Goal: Task Accomplishment & Management: Manage account settings

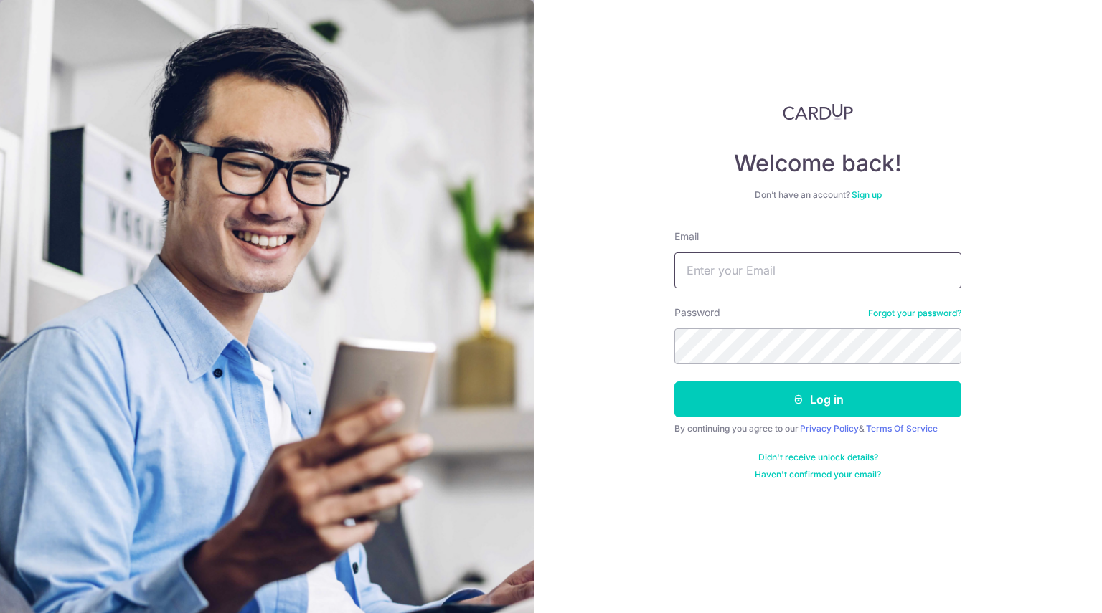
type input "[EMAIL_ADDRESS][DOMAIN_NAME]"
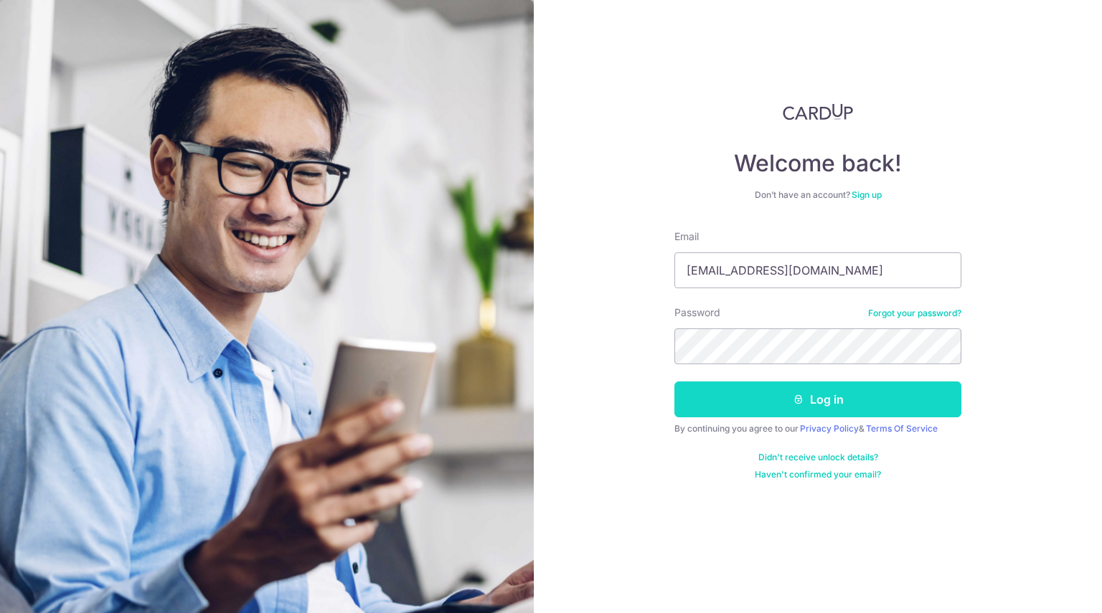
click at [818, 397] on button "Log in" at bounding box center [817, 400] width 287 height 36
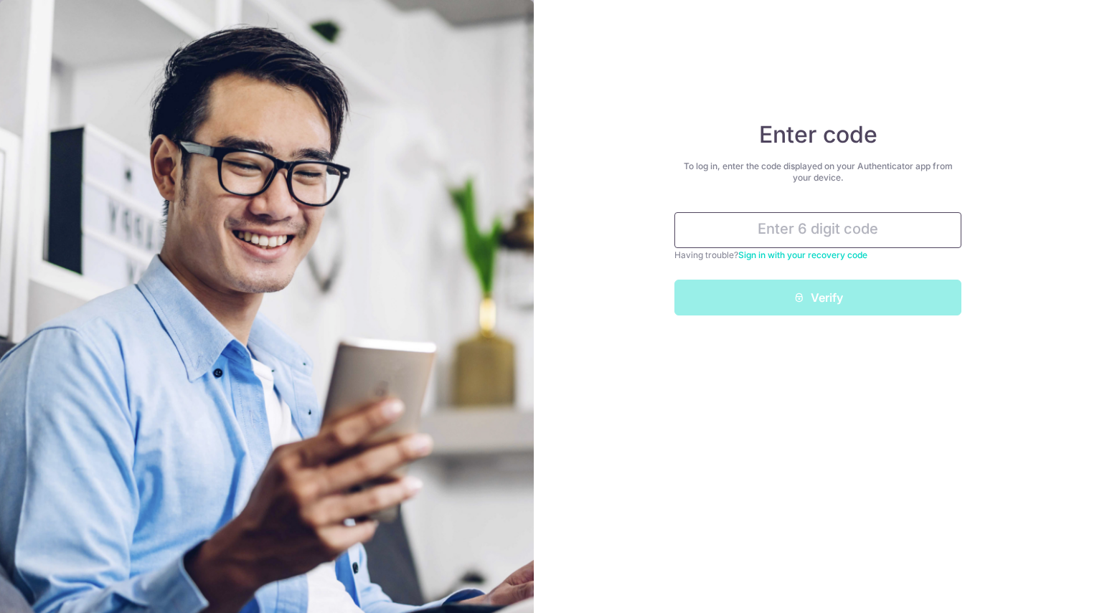
click at [789, 230] on input "text" at bounding box center [817, 230] width 287 height 36
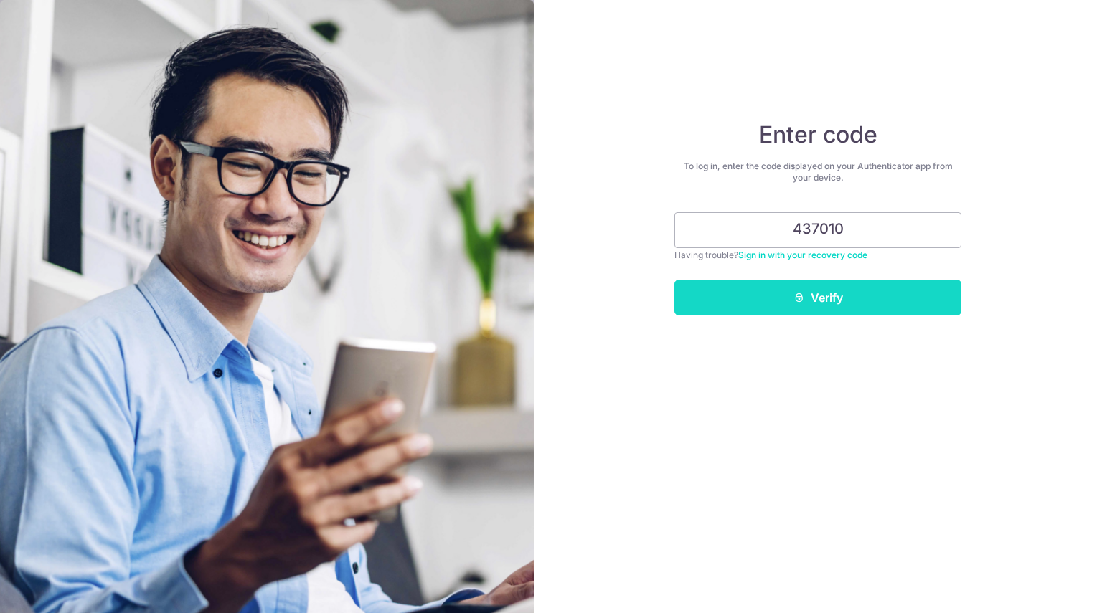
type input "437010"
click at [816, 296] on button "Verify" at bounding box center [817, 298] width 287 height 36
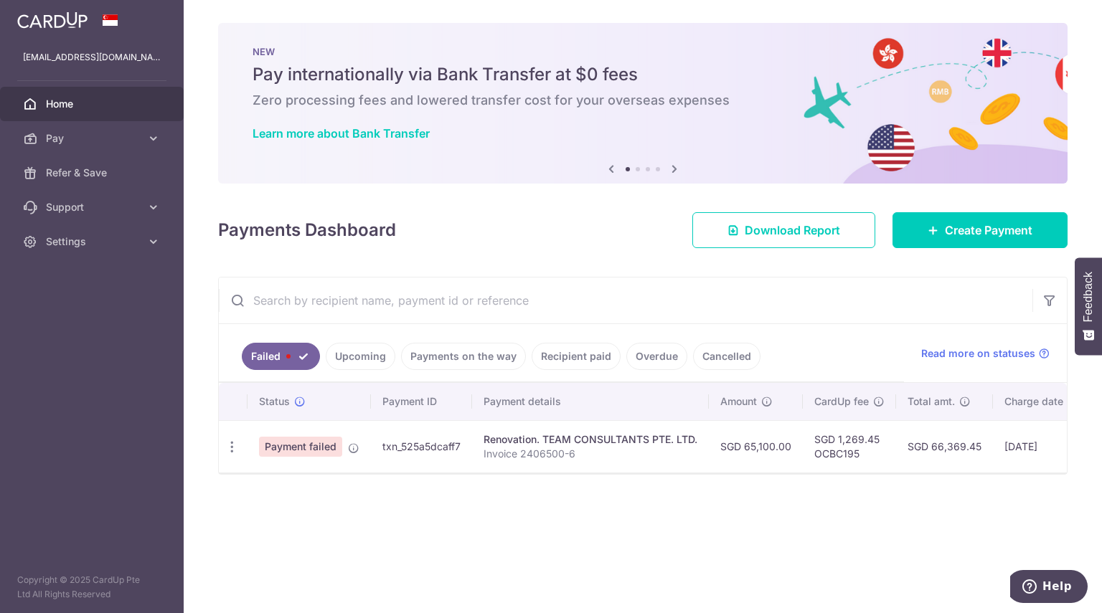
click at [579, 233] on div "Payments Dashboard Download Report Create Payment" at bounding box center [642, 228] width 849 height 42
click at [230, 443] on icon "button" at bounding box center [232, 447] width 15 height 15
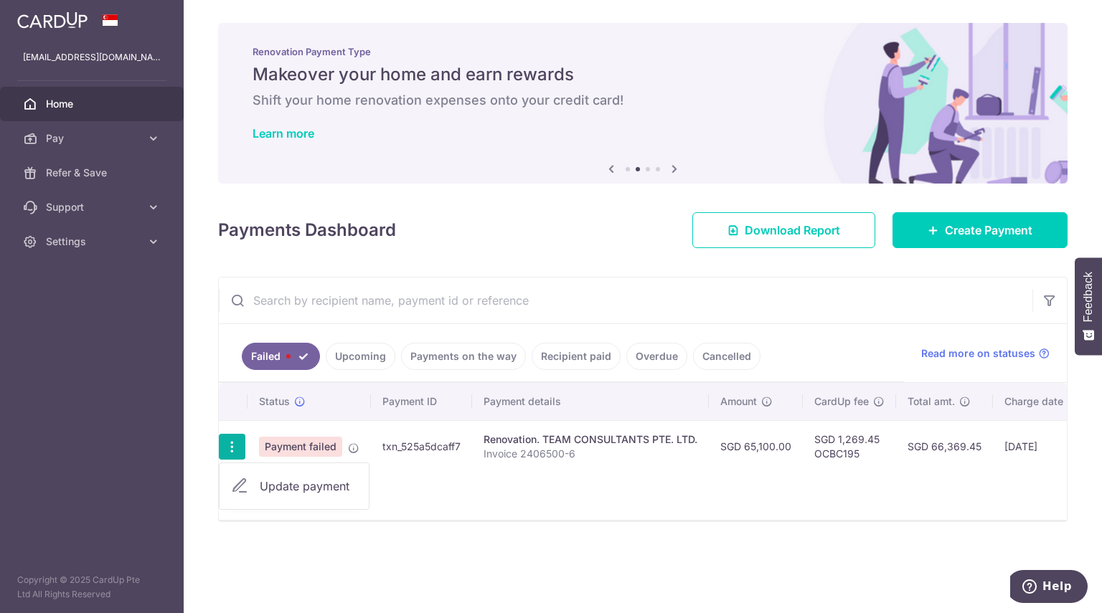
click at [310, 484] on span "Update payment" at bounding box center [309, 486] width 98 height 17
radio input "true"
type input "65,100.00"
type input "Invoice 2406500-6"
type input "6th Payment of Contractual Sum"
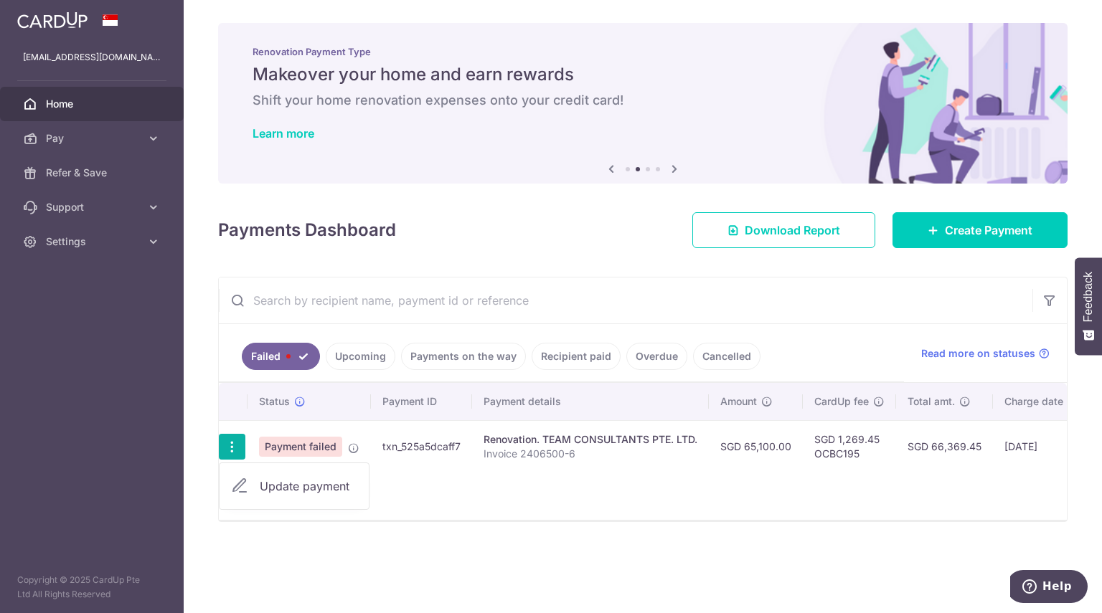
type input "OCBC195"
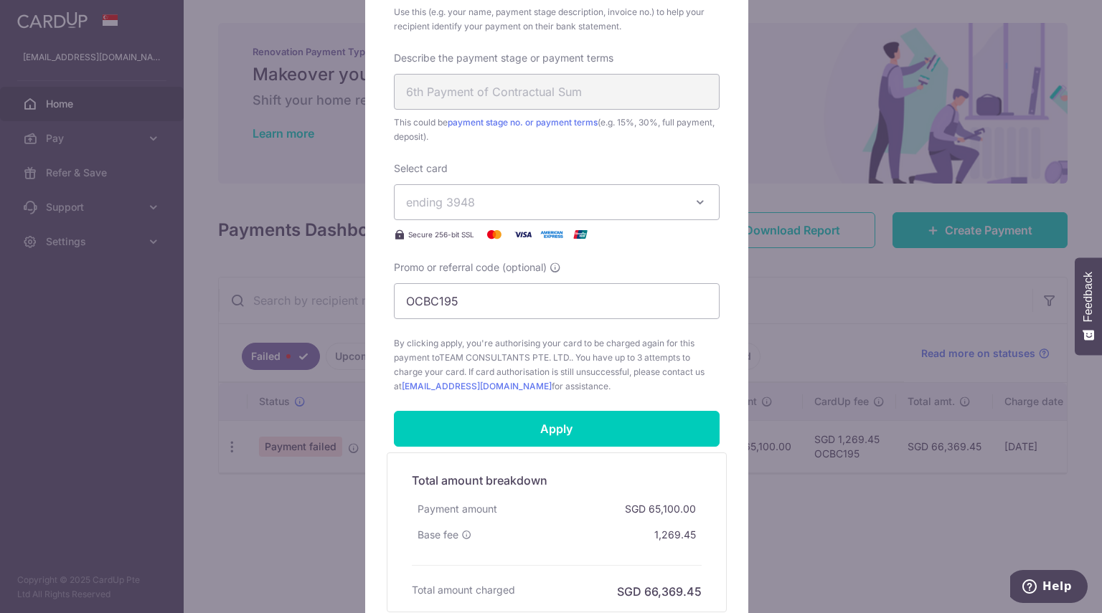
scroll to position [646, 0]
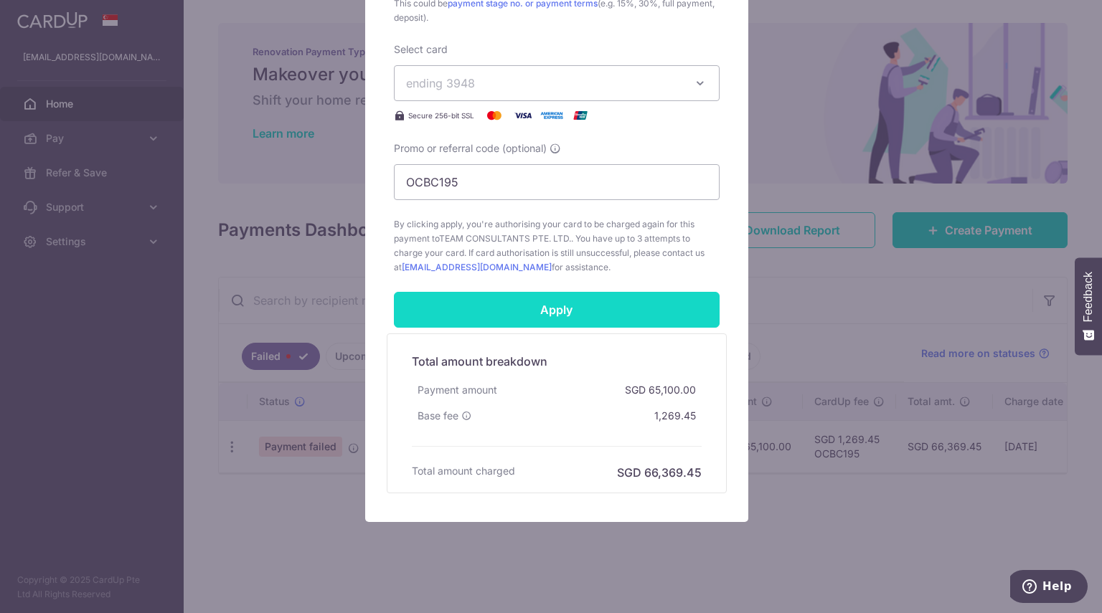
click at [541, 305] on input "Apply" at bounding box center [557, 310] width 326 height 36
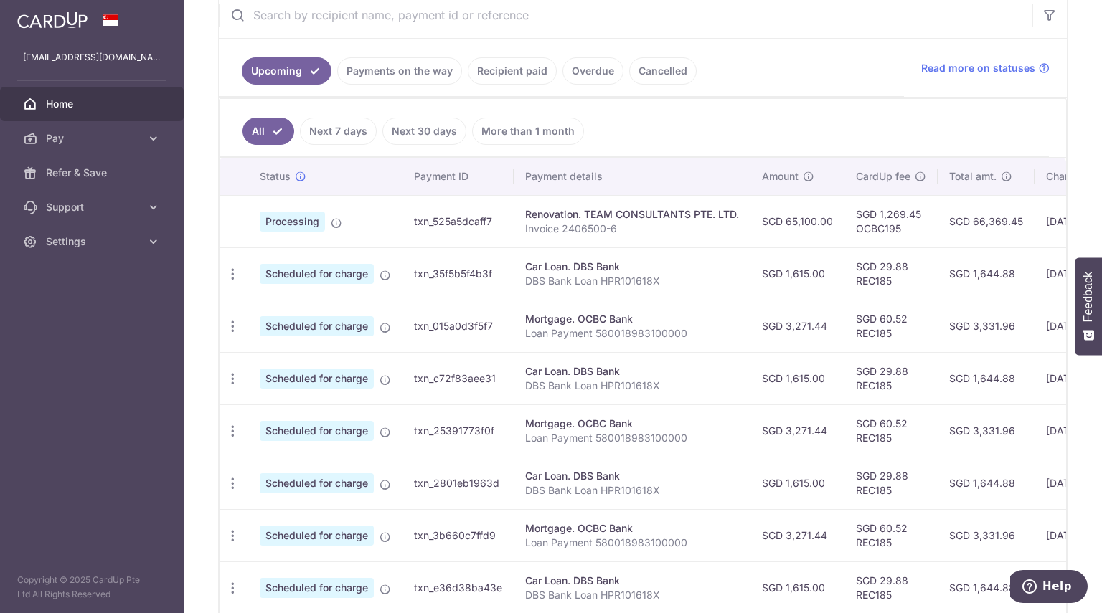
scroll to position [103, 0]
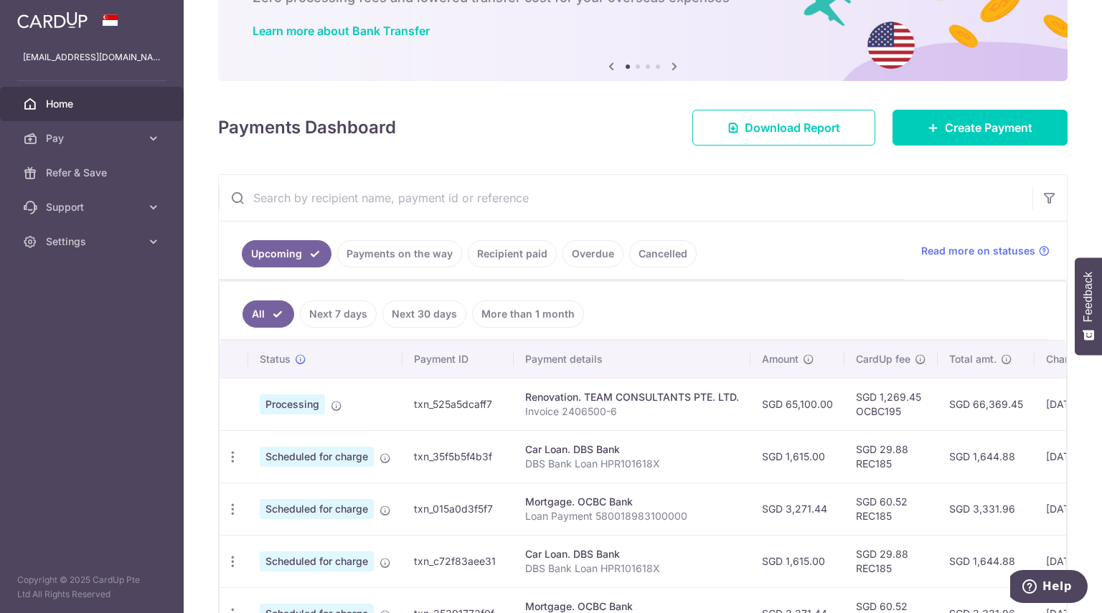
drag, startPoint x: 415, startPoint y: 402, endPoint x: 494, endPoint y: 397, distance: 79.1
click at [494, 397] on td "txn_525a5dcaff7" at bounding box center [457, 404] width 111 height 52
copy td "txn_525a5dcaff7"
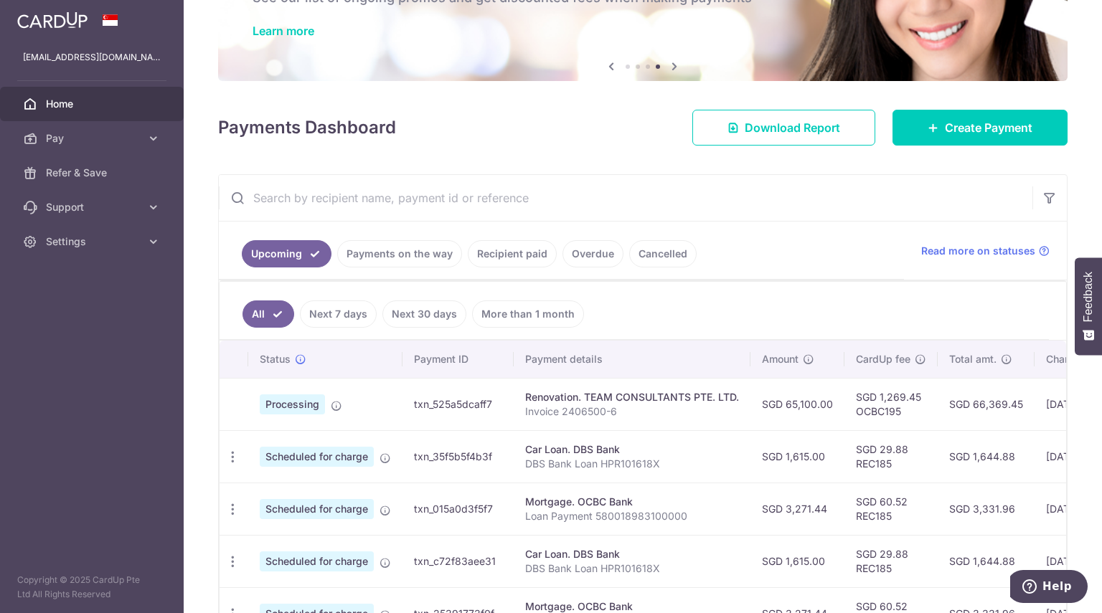
click at [885, 330] on ul "All Next 7 days Next 30 days More than 1 month" at bounding box center [634, 311] width 829 height 58
